Goal: Navigation & Orientation: Find specific page/section

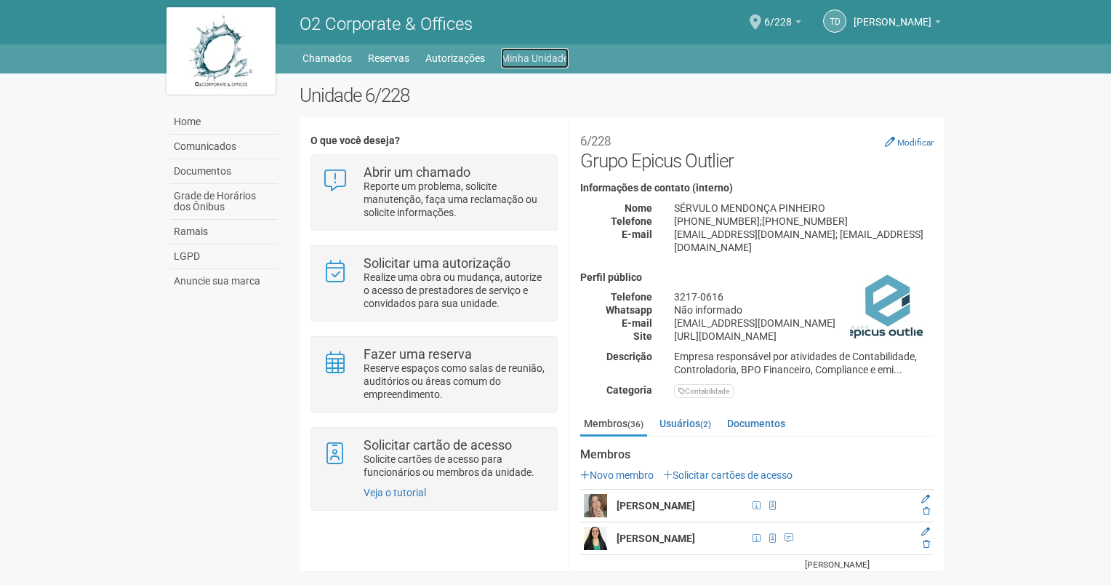
click at [552, 57] on link "Minha Unidade" at bounding box center [535, 58] width 68 height 20
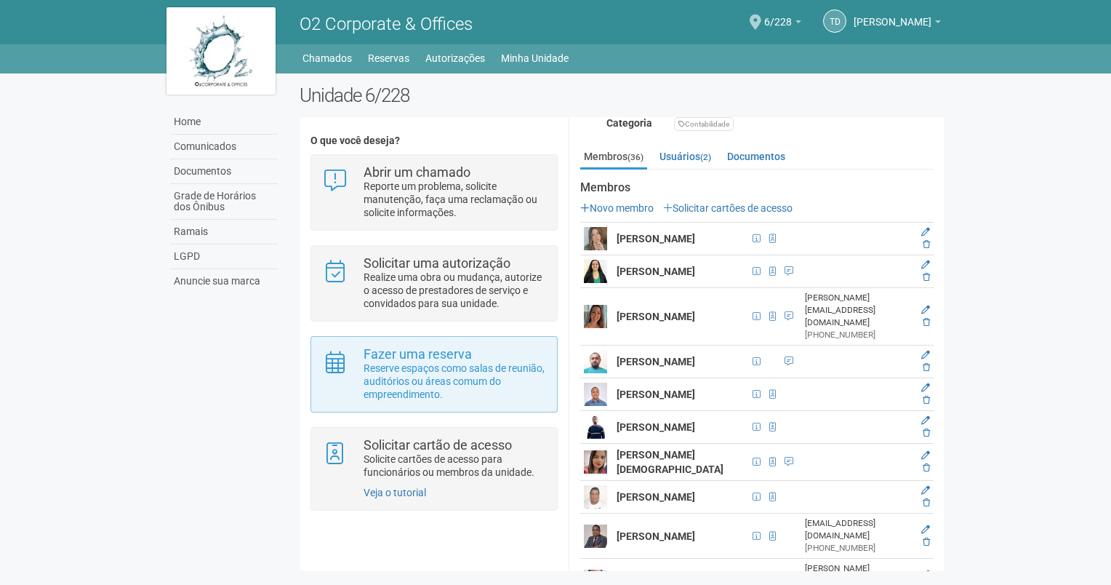
scroll to position [291, 0]
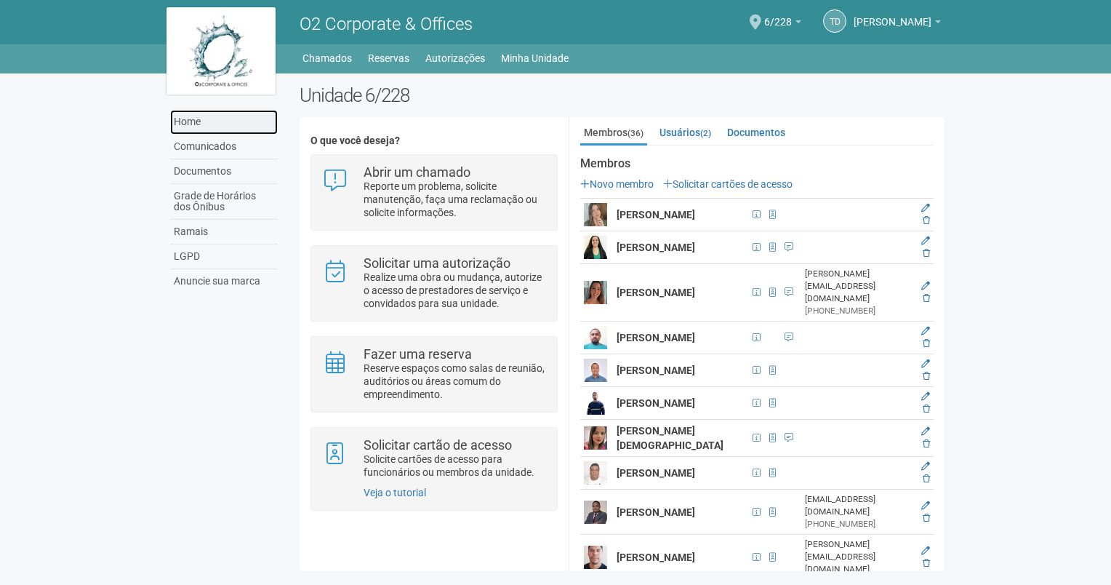
click at [221, 124] on link "Home" at bounding box center [224, 122] width 108 height 25
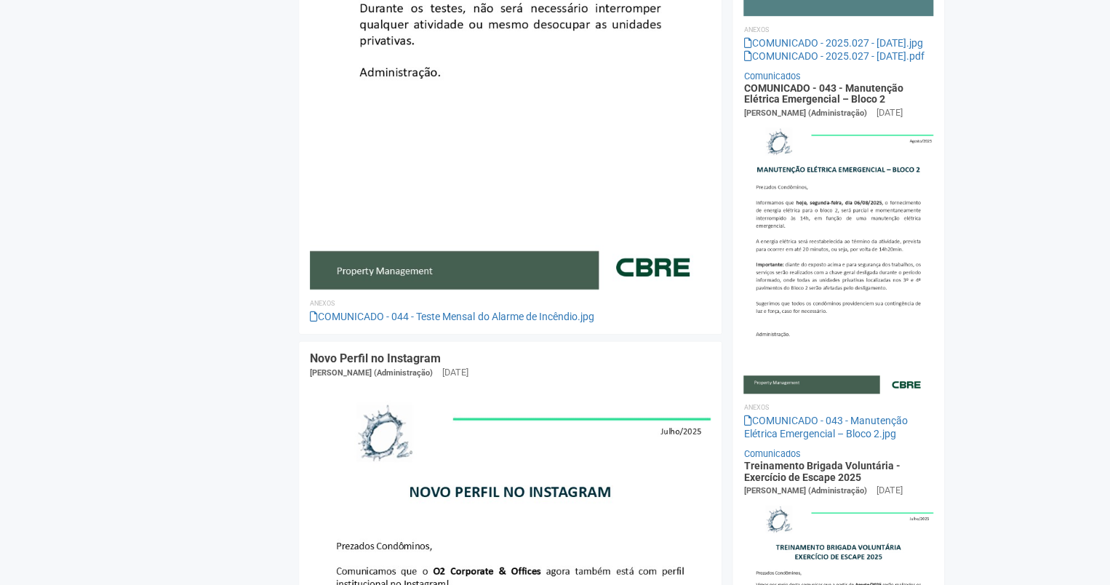
scroll to position [364, 0]
